Goal: Information Seeking & Learning: Check status

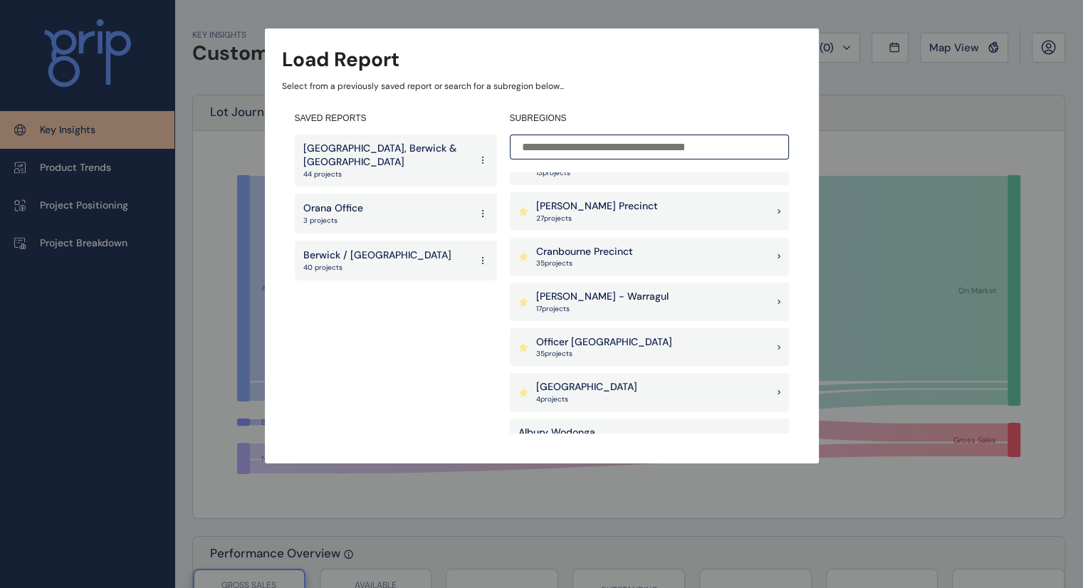
scroll to position [70, 0]
click at [557, 340] on p "Officer [GEOGRAPHIC_DATA]" at bounding box center [604, 342] width 136 height 14
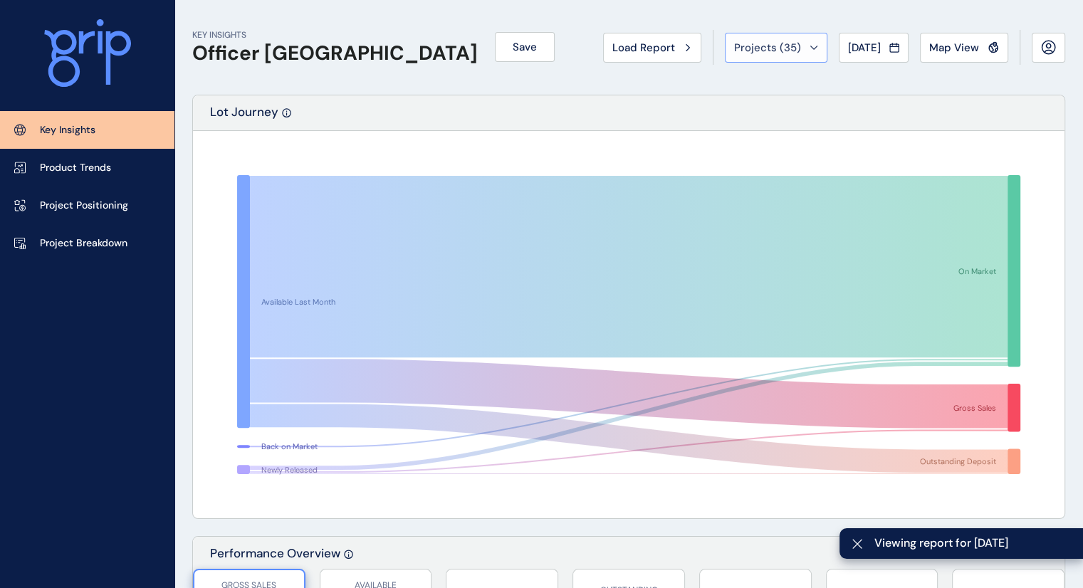
click at [797, 46] on div "Projects ( 35 )" at bounding box center [776, 48] width 84 height 14
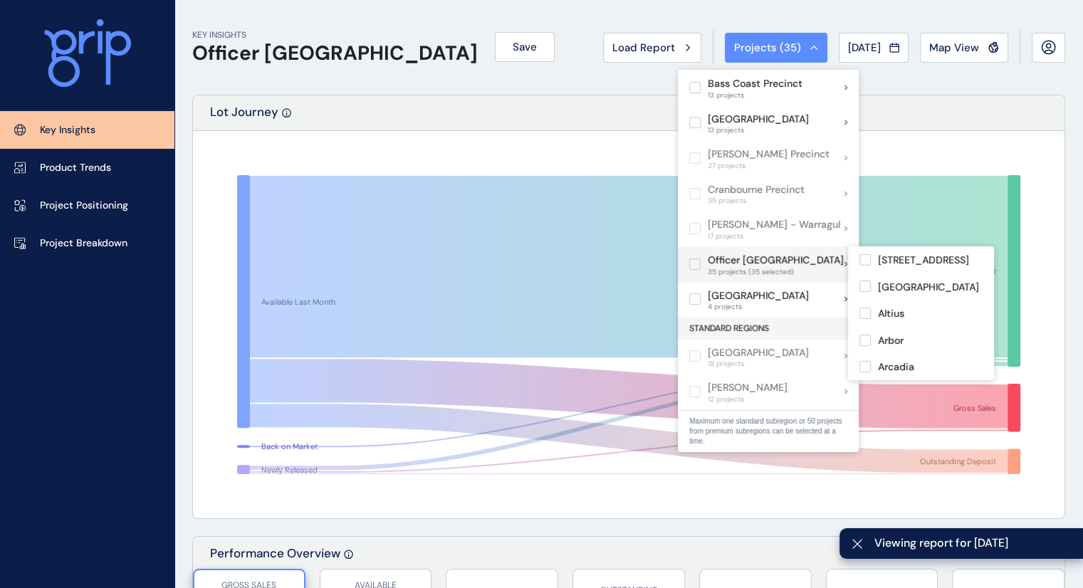
click at [690, 254] on div "Officer Pakenham 35 projects (35 selected)" at bounding box center [766, 264] width 154 height 24
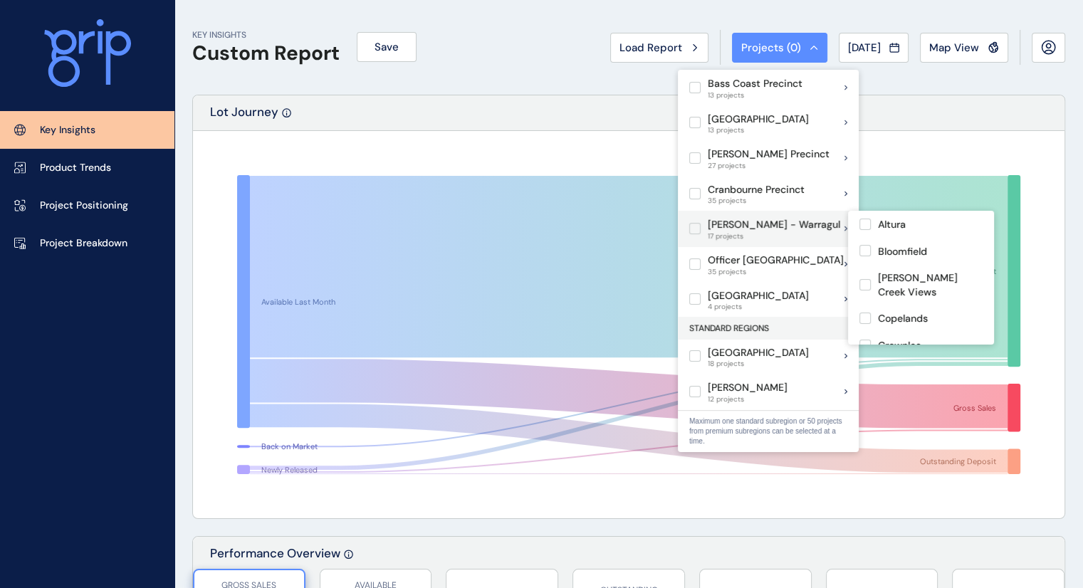
click at [695, 224] on label at bounding box center [694, 228] width 11 height 11
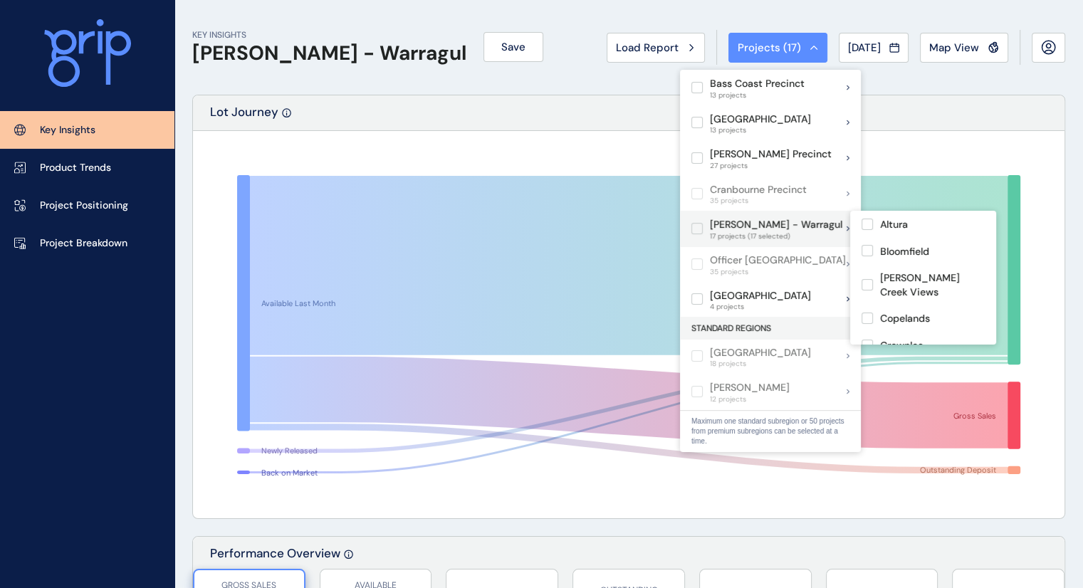
click at [695, 224] on label at bounding box center [696, 228] width 11 height 11
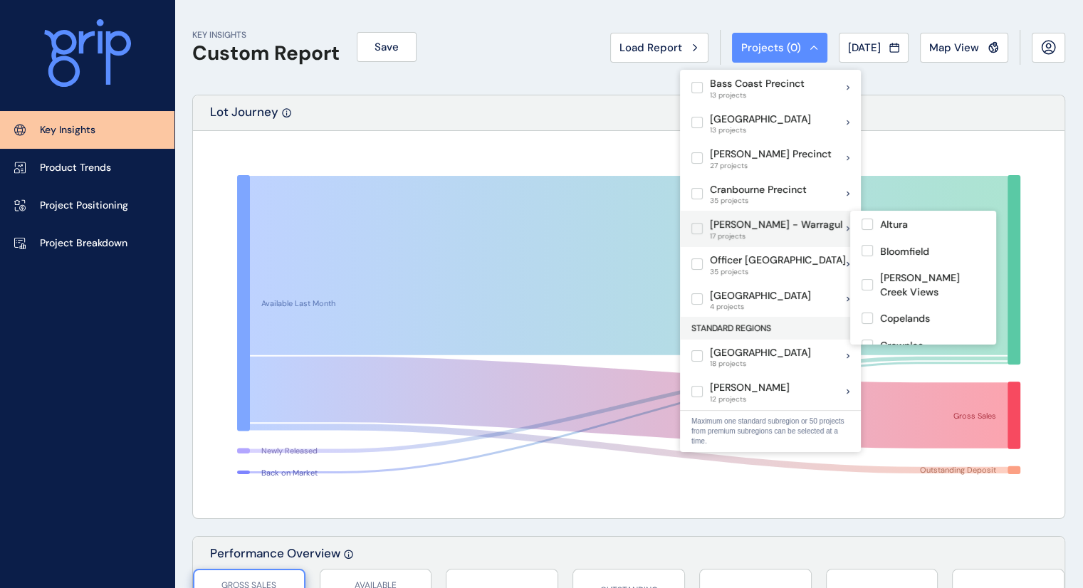
click at [695, 223] on label at bounding box center [696, 228] width 11 height 11
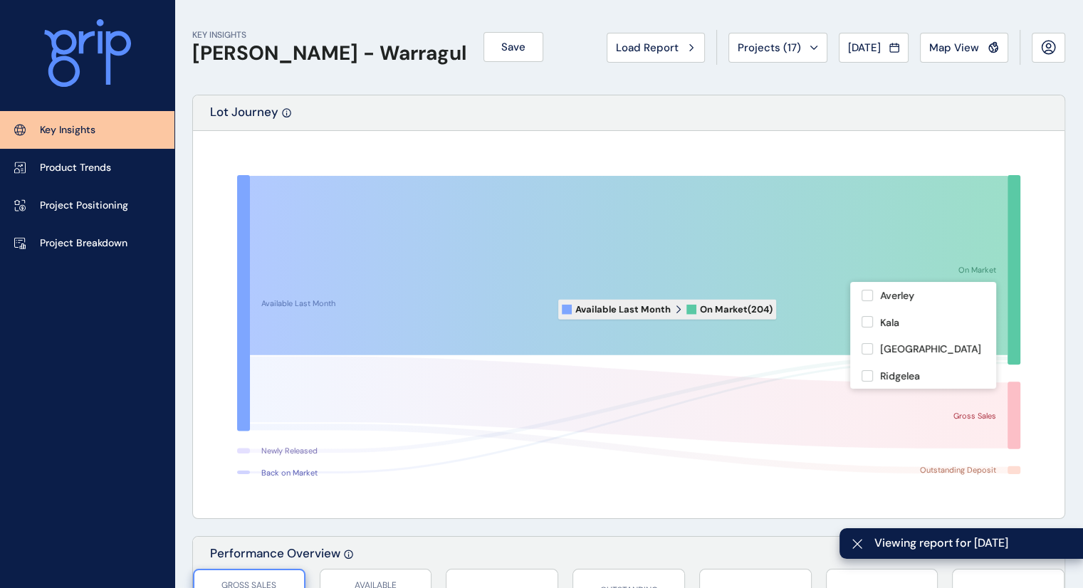
click at [550, 309] on icon at bounding box center [628, 265] width 757 height 179
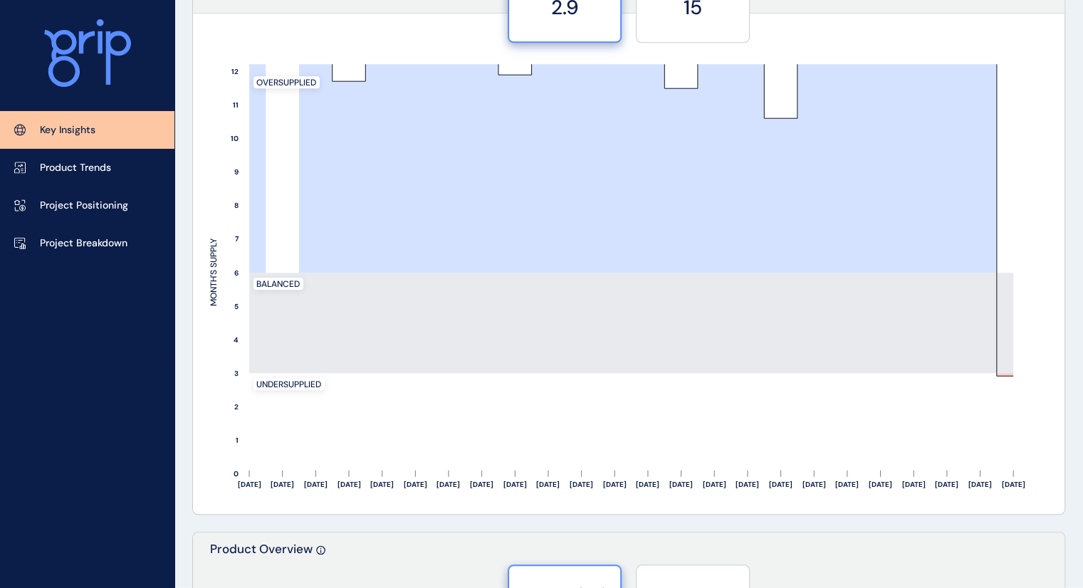
scroll to position [1108, 0]
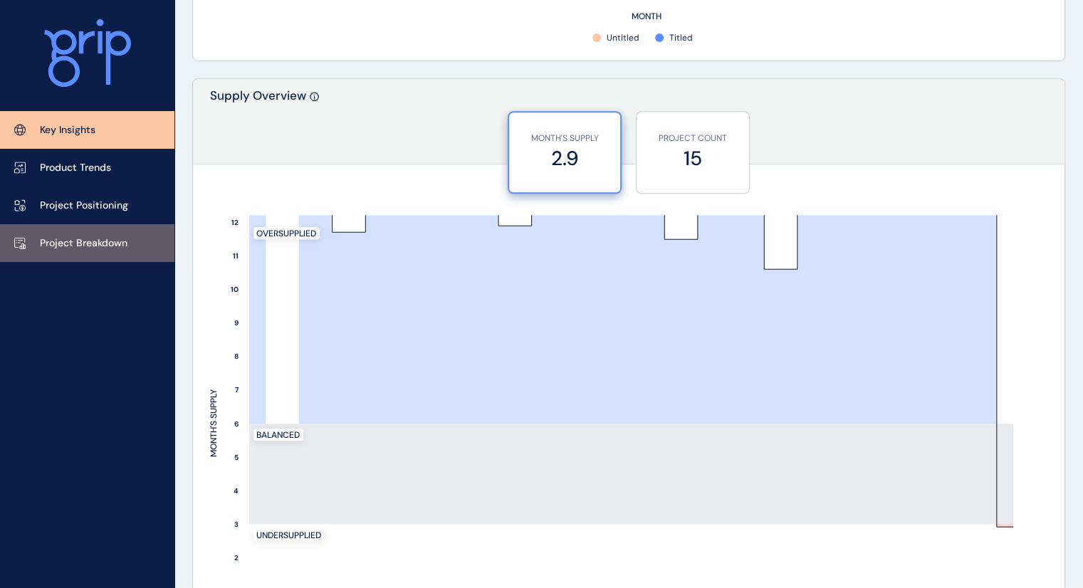
click at [81, 232] on link "Project Breakdown" at bounding box center [87, 243] width 174 height 38
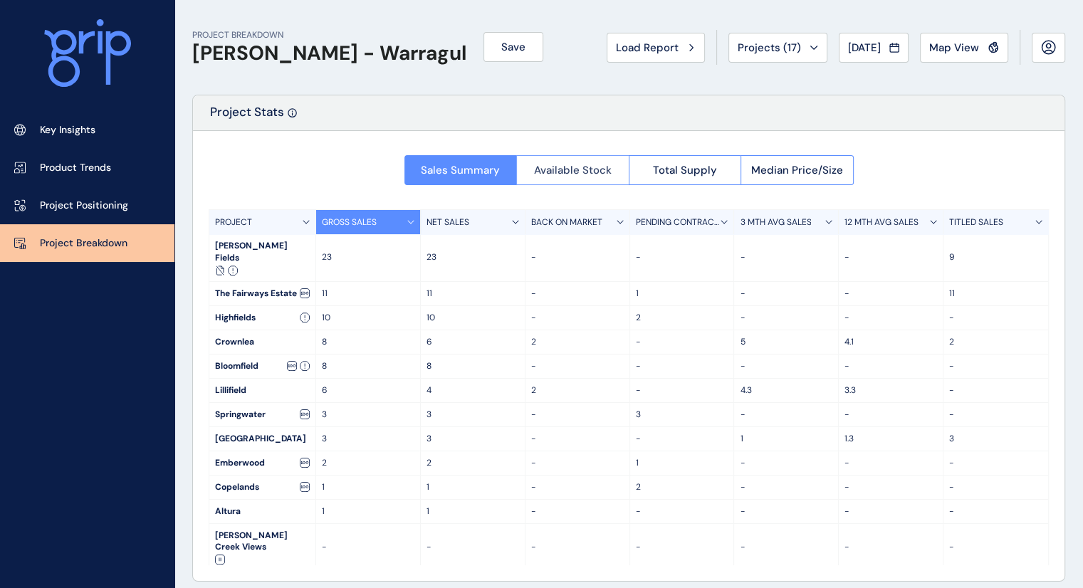
click at [582, 171] on span "Available Stock" at bounding box center [573, 170] width 78 height 14
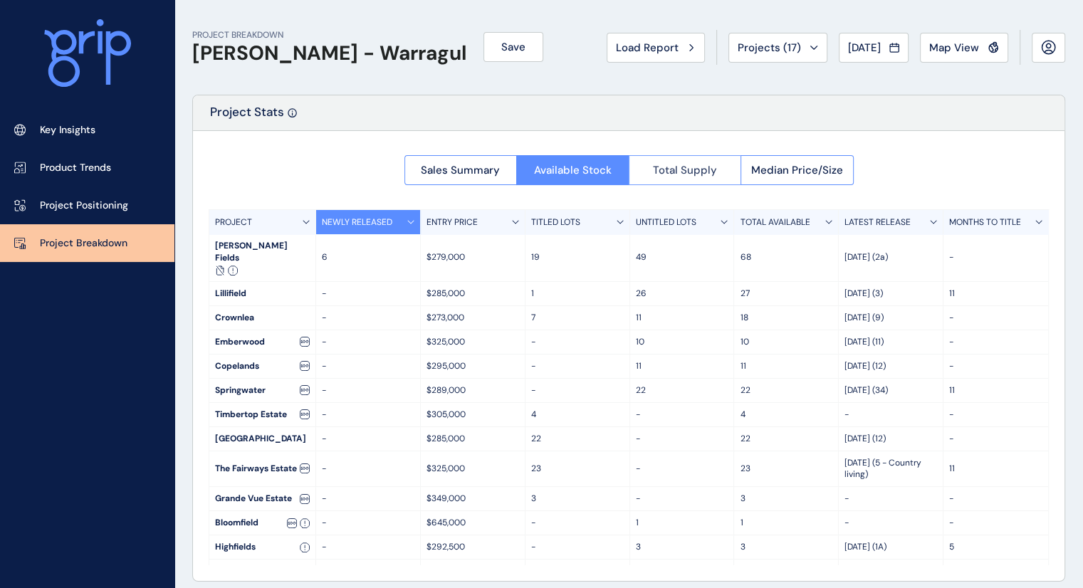
click at [655, 168] on span "Total Supply" at bounding box center [685, 170] width 64 height 14
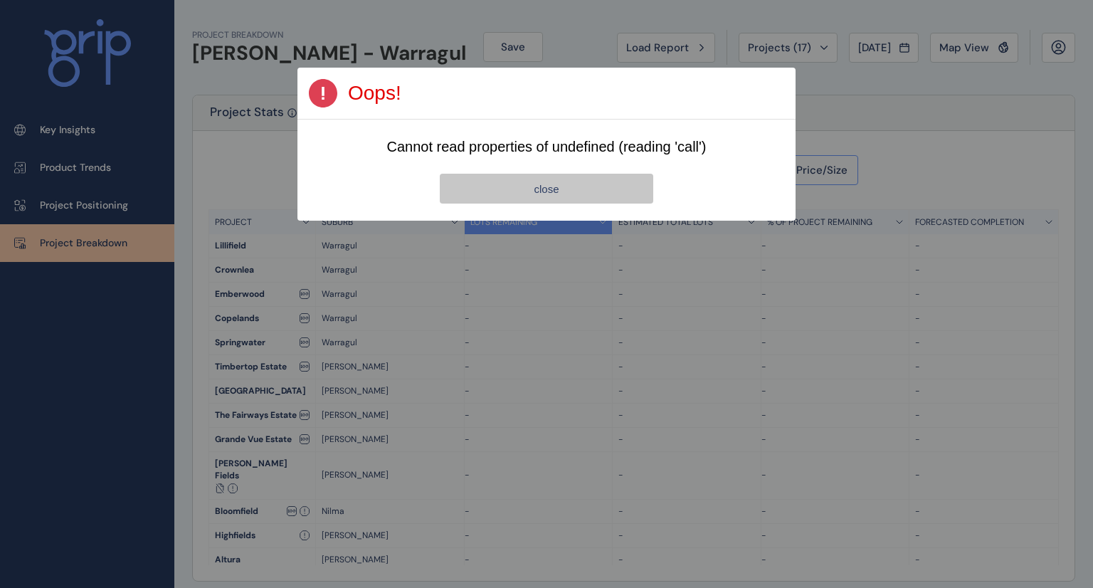
click at [569, 186] on button "close" at bounding box center [547, 189] width 214 height 30
click at [565, 186] on button "close" at bounding box center [547, 189] width 214 height 30
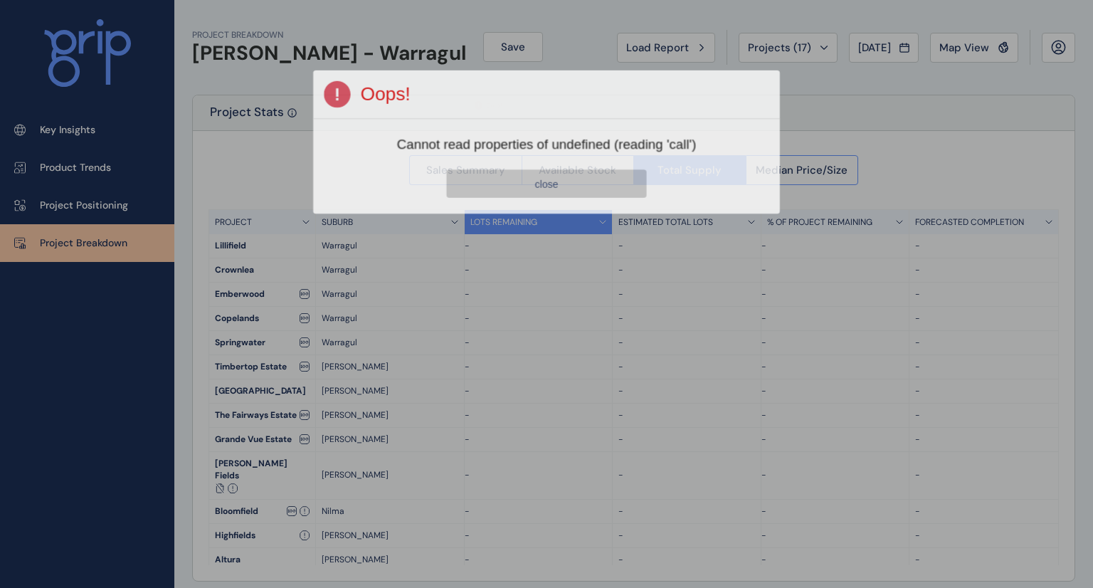
click at [564, 177] on button "close" at bounding box center [546, 183] width 200 height 28
